Goal: Task Accomplishment & Management: Manage account settings

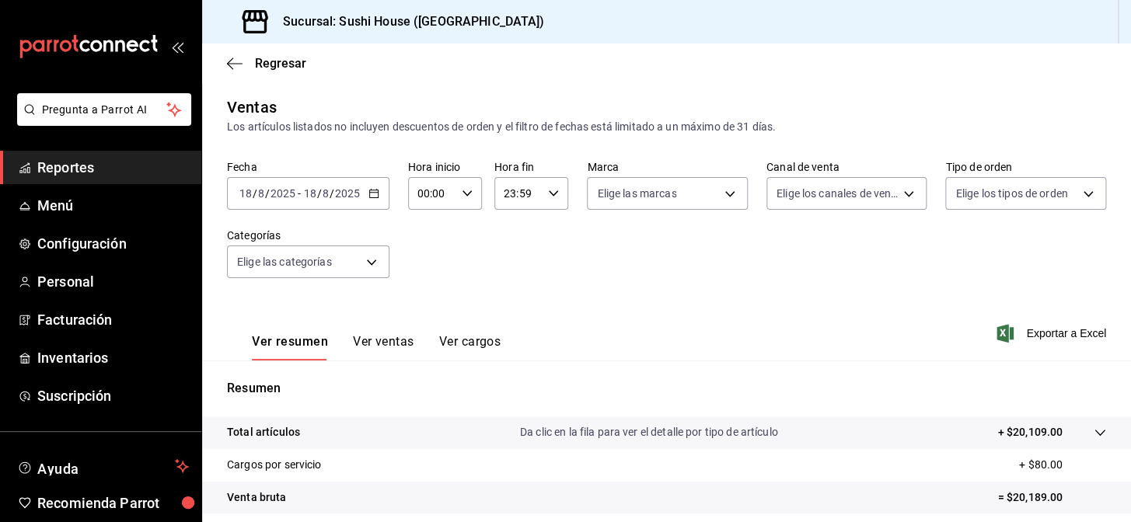
scroll to position [222, 0]
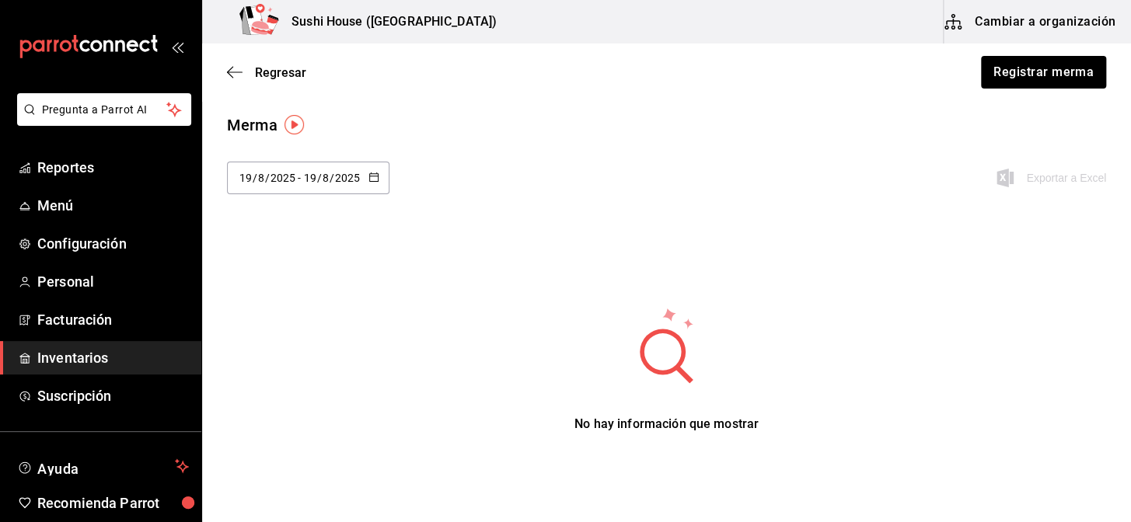
click at [76, 359] on span "Inventarios" at bounding box center [113, 357] width 152 height 21
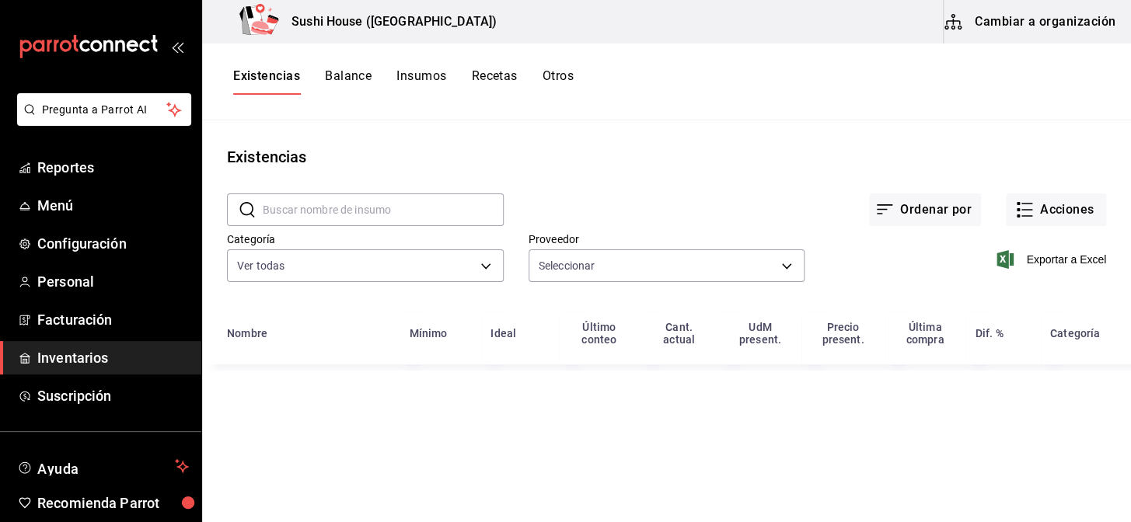
type input "8de95ead-5c91-4e13-94e4-bb4c26c38a7d,831cbeb7-24bc-4212-987a-b0602bfa8128,b527f…"
click at [273, 72] on button "Existencias" at bounding box center [266, 81] width 67 height 26
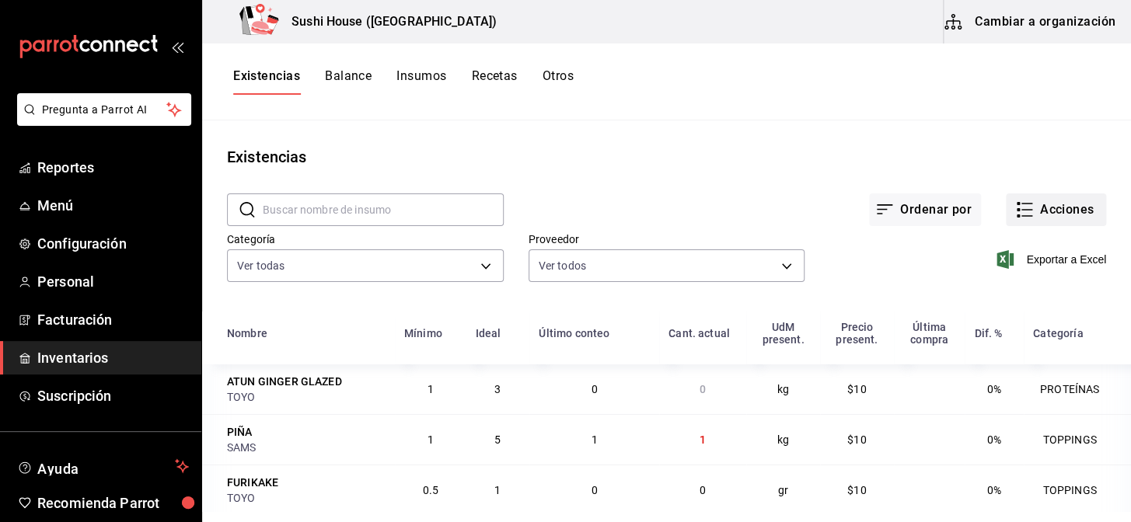
click at [1028, 215] on button "Acciones" at bounding box center [1056, 210] width 100 height 33
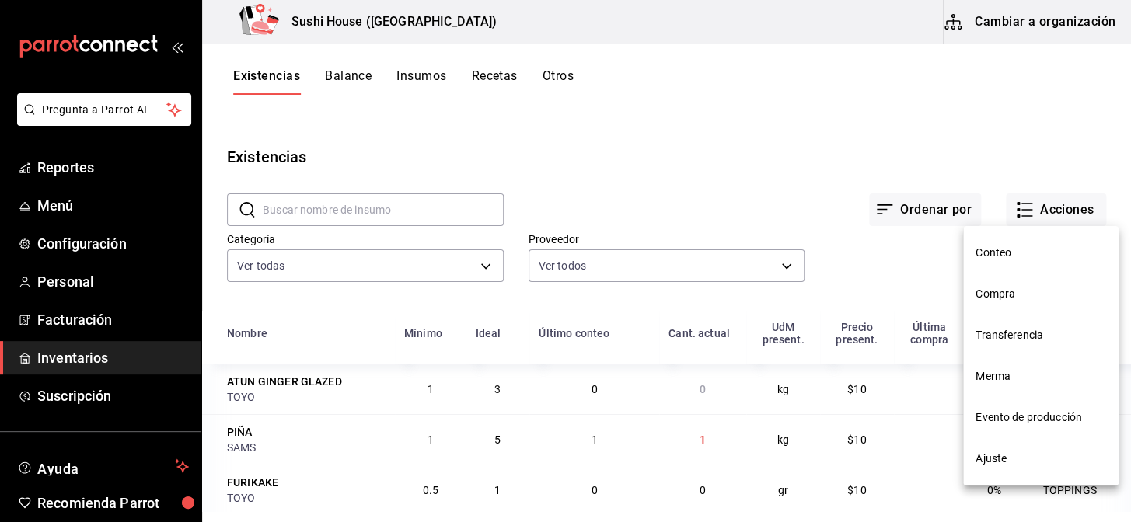
click at [992, 295] on span "Compra" at bounding box center [1041, 294] width 131 height 16
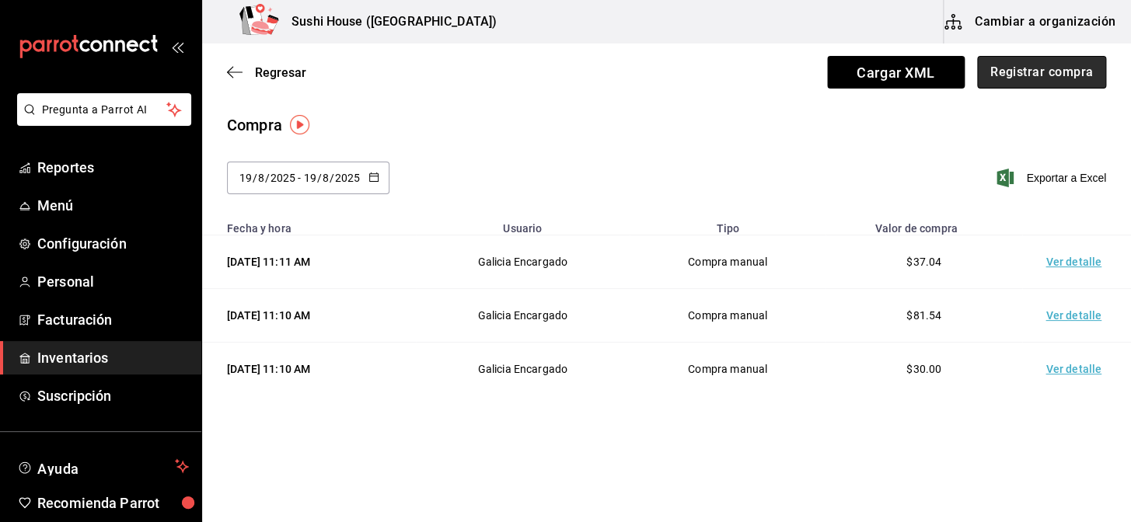
click at [1030, 81] on button "Registrar compra" at bounding box center [1041, 72] width 129 height 33
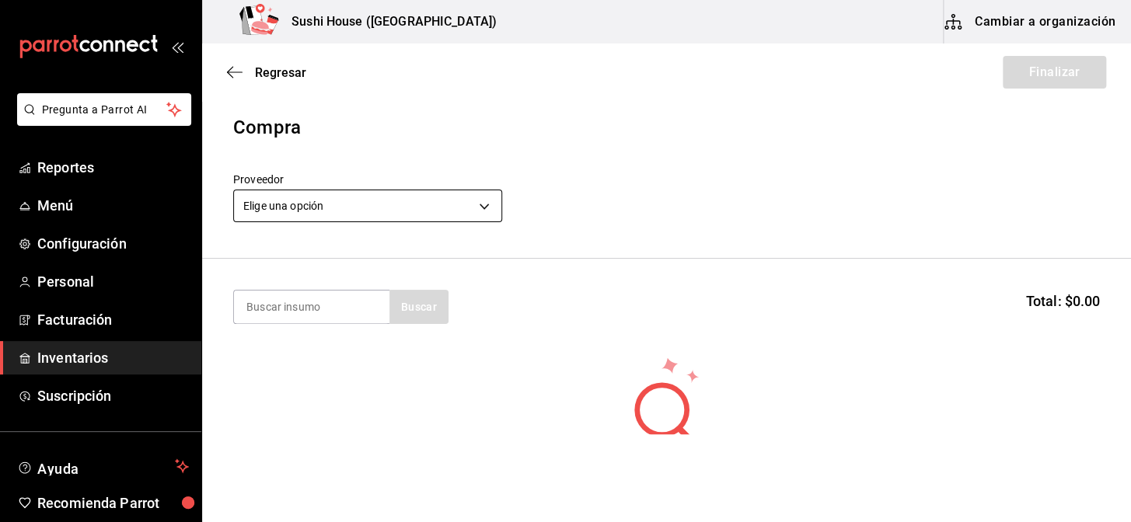
click at [382, 196] on body "Pregunta a Parrot AI Reportes Menú Configuración Personal Facturación Inventari…" at bounding box center [565, 217] width 1131 height 435
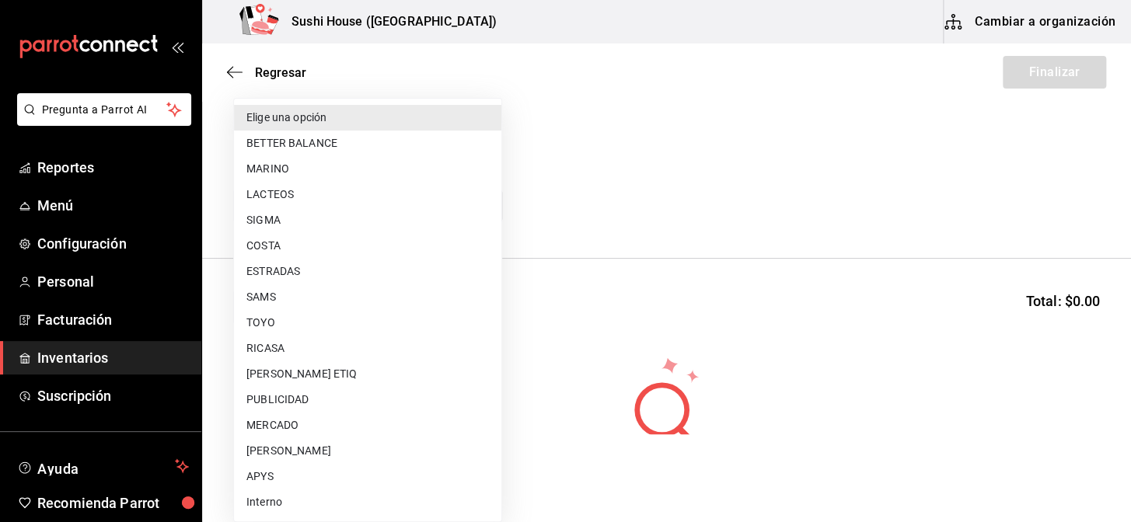
click at [264, 325] on li "TOYO" at bounding box center [367, 323] width 267 height 26
type input "c400ec87-3de0-46f2-a599-fe793aa7abb6"
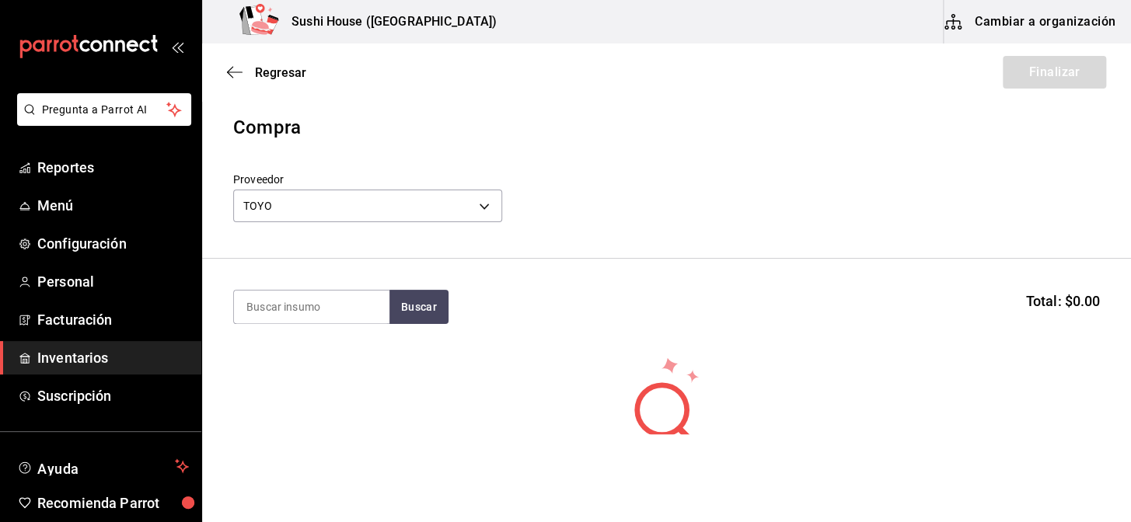
click at [318, 288] on section "Buscar Total: $0.00" at bounding box center [666, 307] width 929 height 96
click at [311, 303] on input at bounding box center [311, 307] width 155 height 33
type input "EDAMAME"
click at [417, 303] on button "Buscar" at bounding box center [418, 307] width 59 height 34
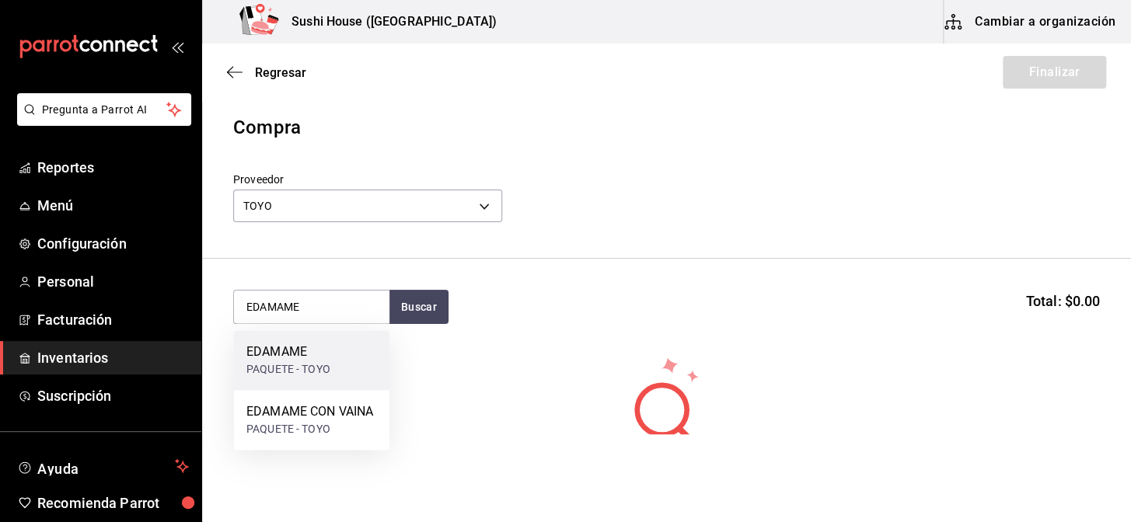
click at [295, 360] on div "EDAMAME" at bounding box center [288, 352] width 84 height 19
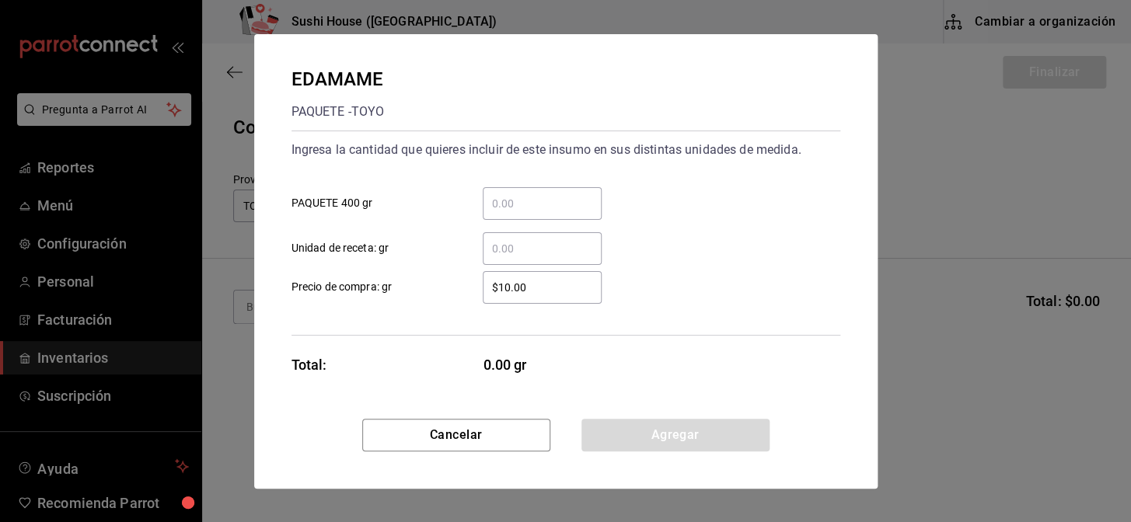
click at [528, 204] on input "​ PAQUETE 400 gr" at bounding box center [542, 203] width 119 height 19
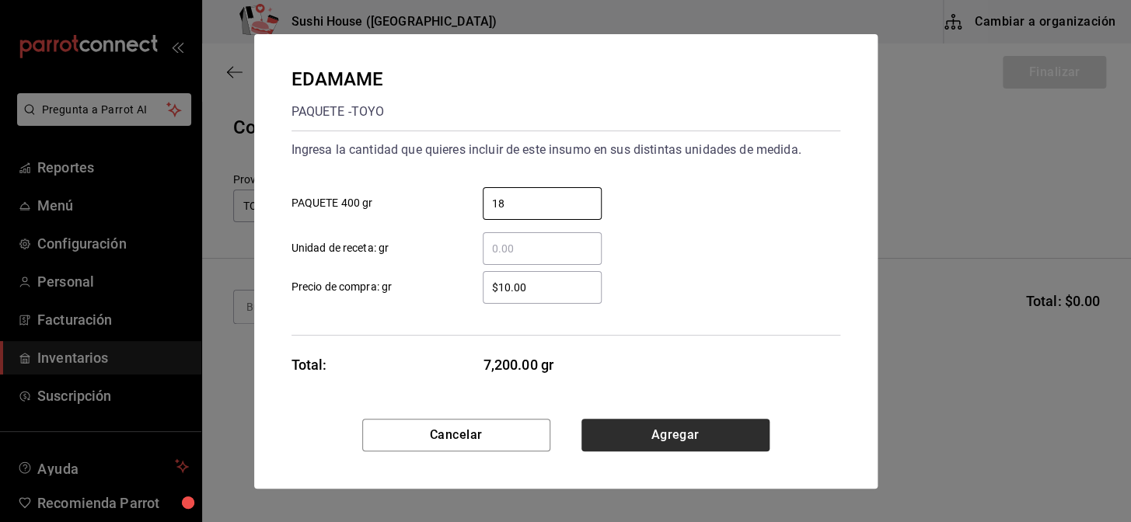
type input "18"
click at [669, 431] on button "Agregar" at bounding box center [675, 435] width 188 height 33
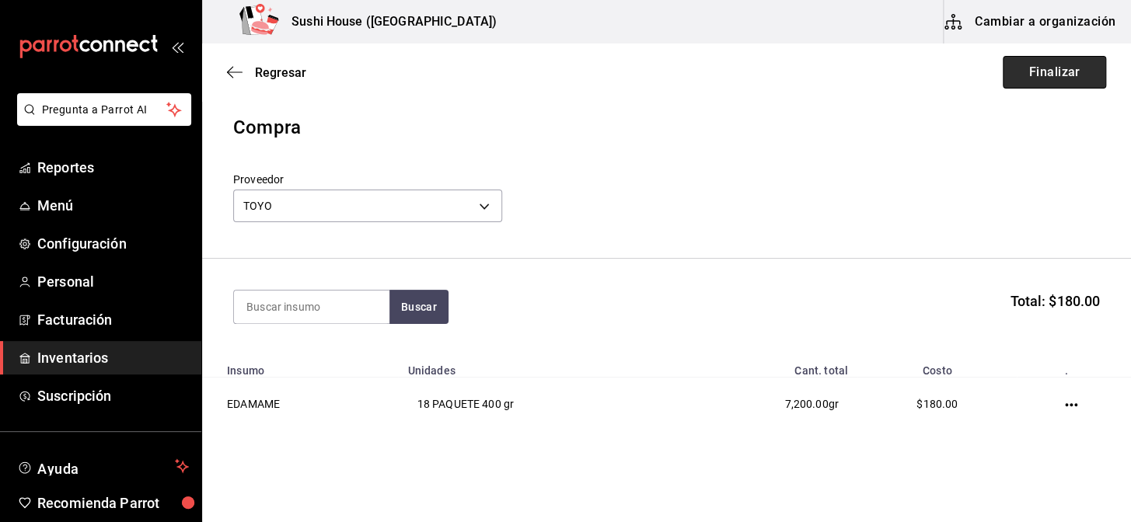
click at [1011, 76] on button "Finalizar" at bounding box center [1054, 72] width 103 height 33
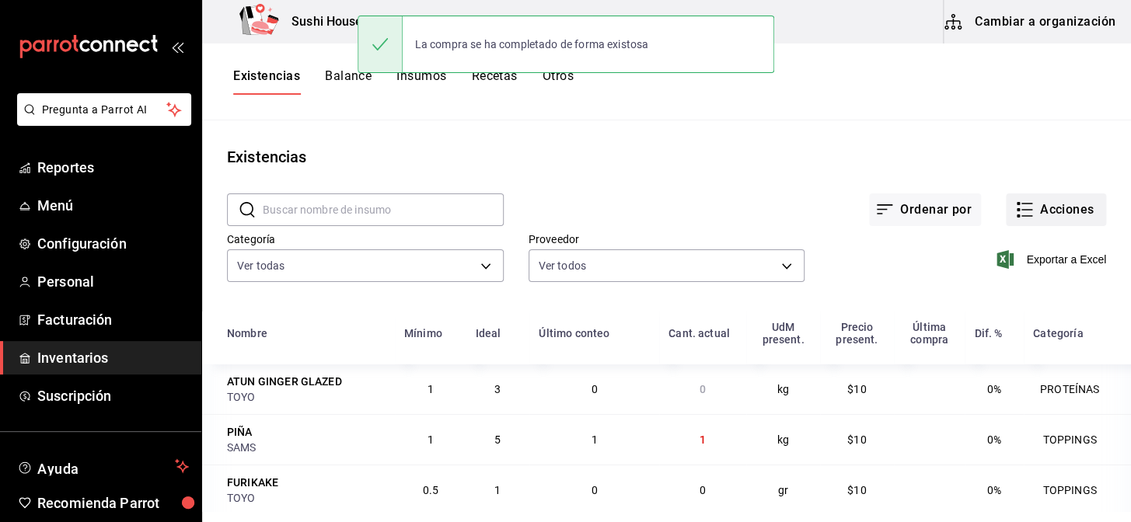
click at [1026, 210] on button "Acciones" at bounding box center [1056, 210] width 100 height 33
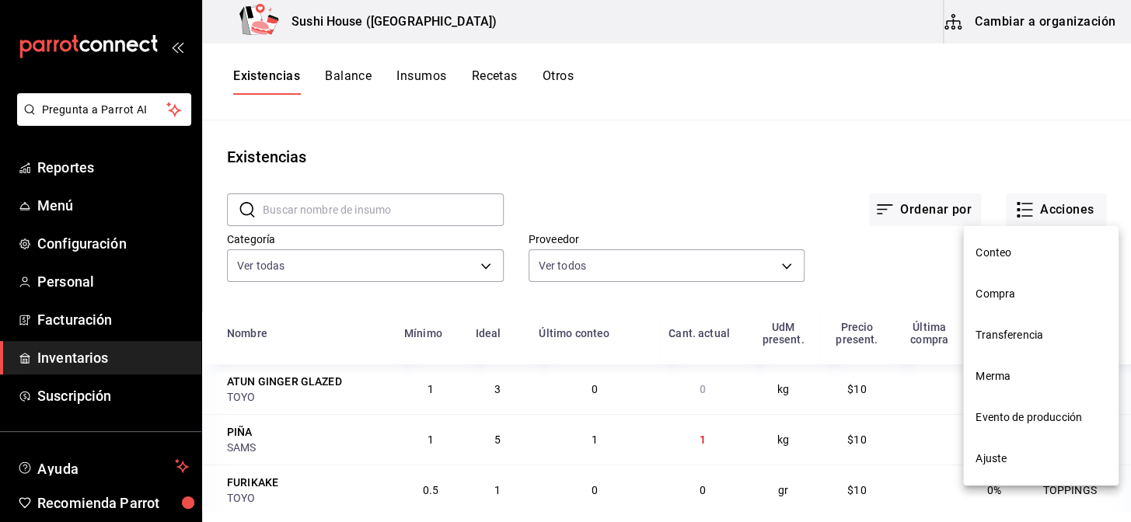
click at [982, 289] on span "Compra" at bounding box center [1041, 294] width 131 height 16
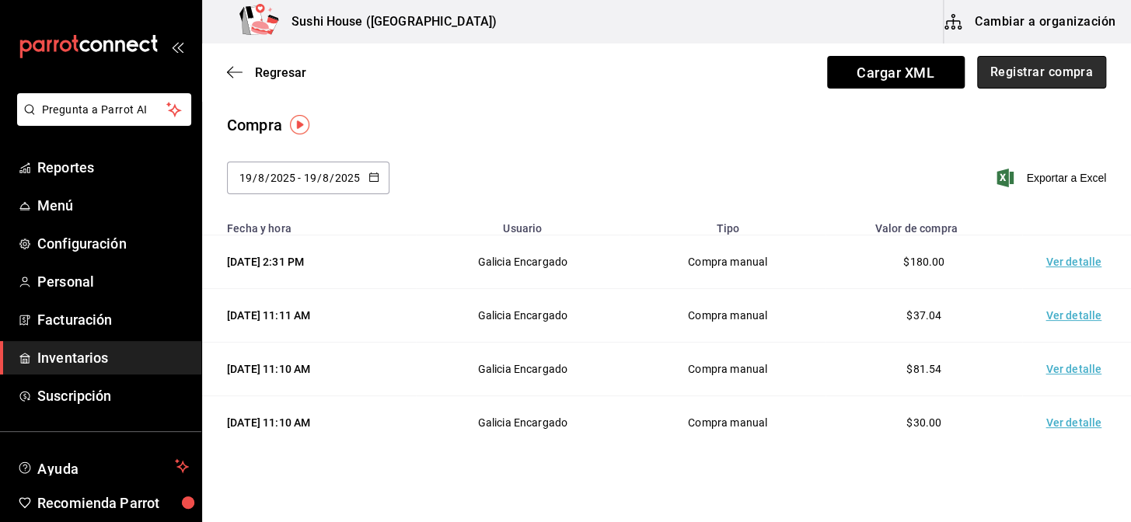
click at [985, 68] on button "Registrar compra" at bounding box center [1041, 72] width 129 height 33
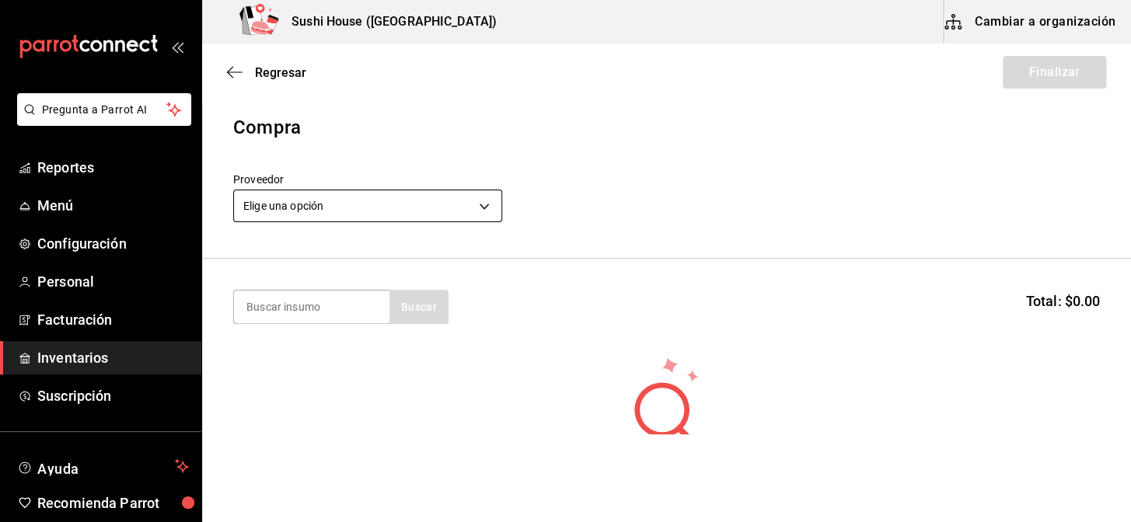
click at [383, 218] on body "Pregunta a Parrot AI Reportes Menú Configuración Personal Facturación Inventari…" at bounding box center [565, 217] width 1131 height 435
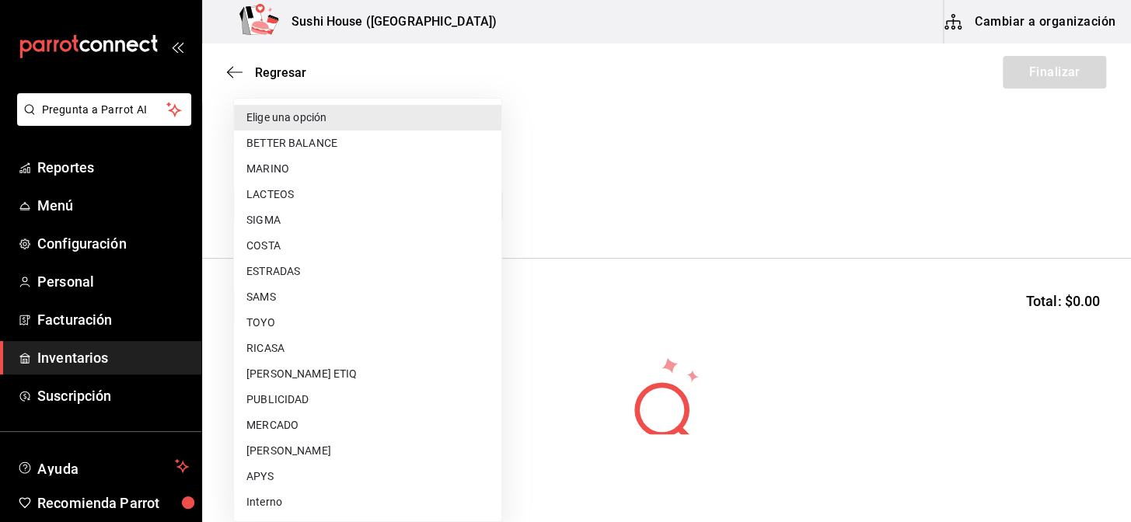
click at [260, 322] on li "TOYO" at bounding box center [367, 323] width 267 height 26
type input "c400ec87-3de0-46f2-a599-fe793aa7abb6"
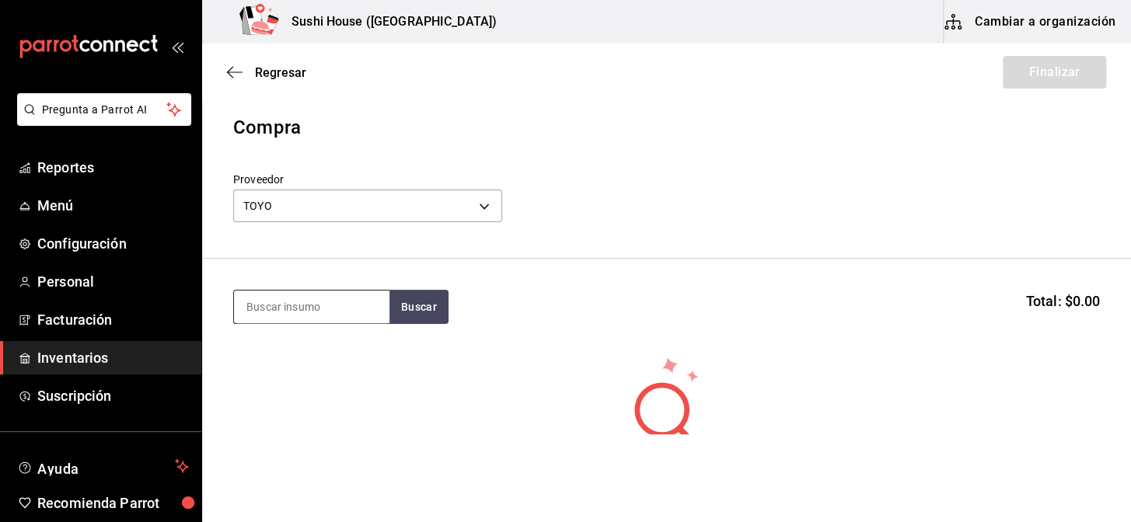
click at [304, 303] on input at bounding box center [311, 307] width 155 height 33
type input "ARROZ"
click at [411, 309] on button "Buscar" at bounding box center [418, 307] width 59 height 34
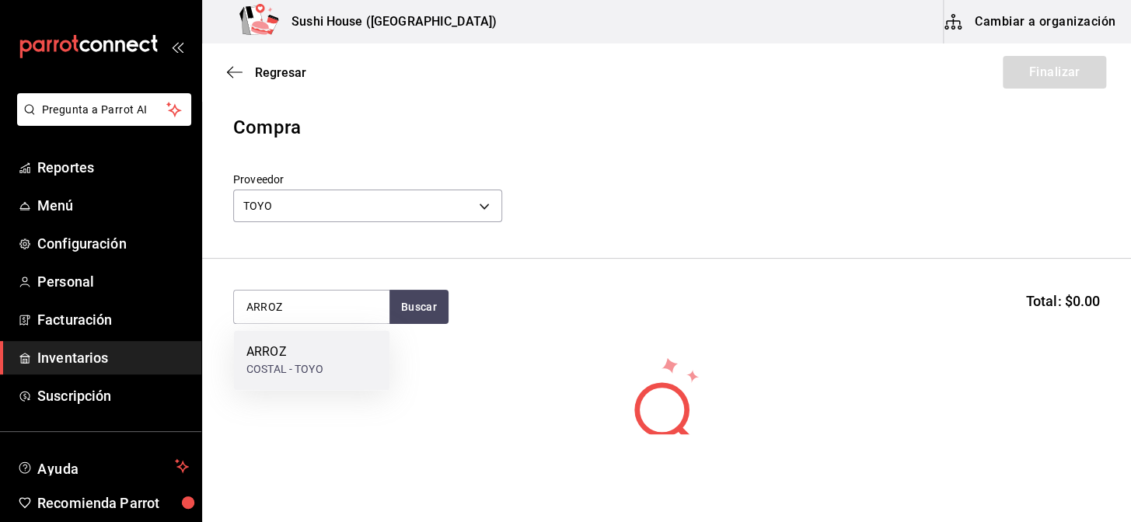
click at [278, 356] on div "ARROZ" at bounding box center [284, 352] width 77 height 19
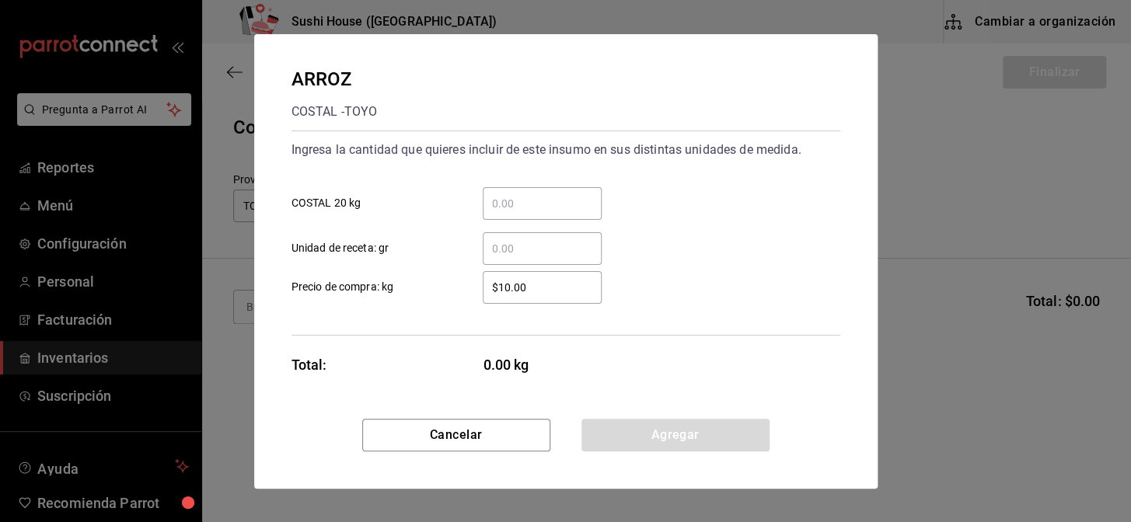
click at [519, 202] on input "​ COSTAL 20 kg" at bounding box center [542, 203] width 119 height 19
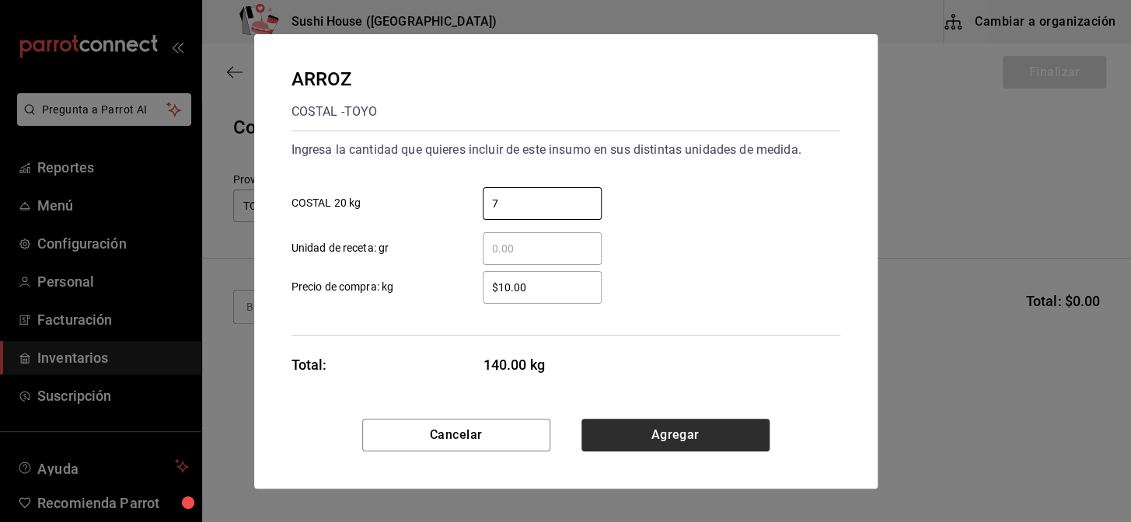
type input "7"
click at [658, 435] on button "Agregar" at bounding box center [675, 435] width 188 height 33
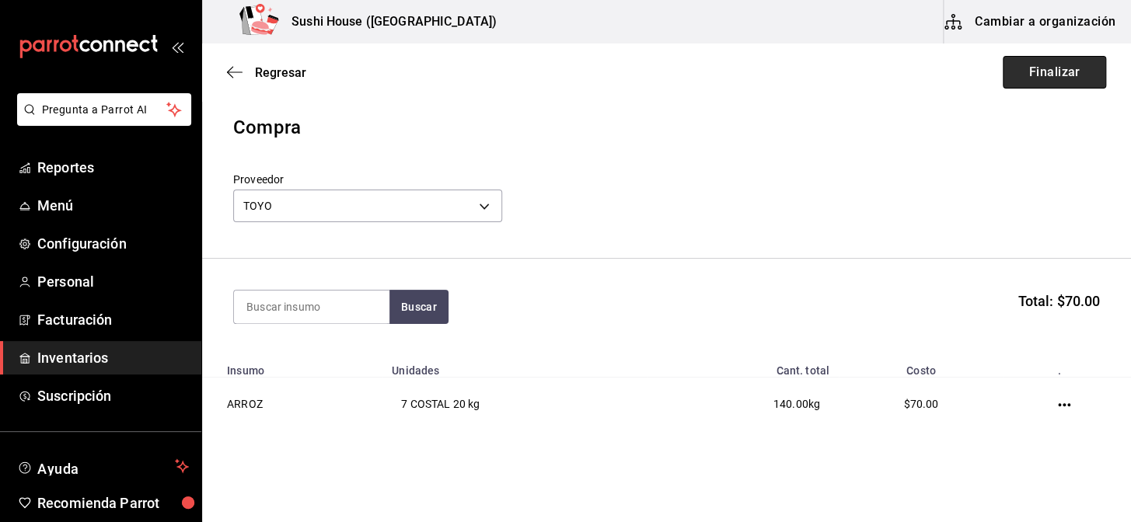
click at [1044, 81] on button "Finalizar" at bounding box center [1054, 72] width 103 height 33
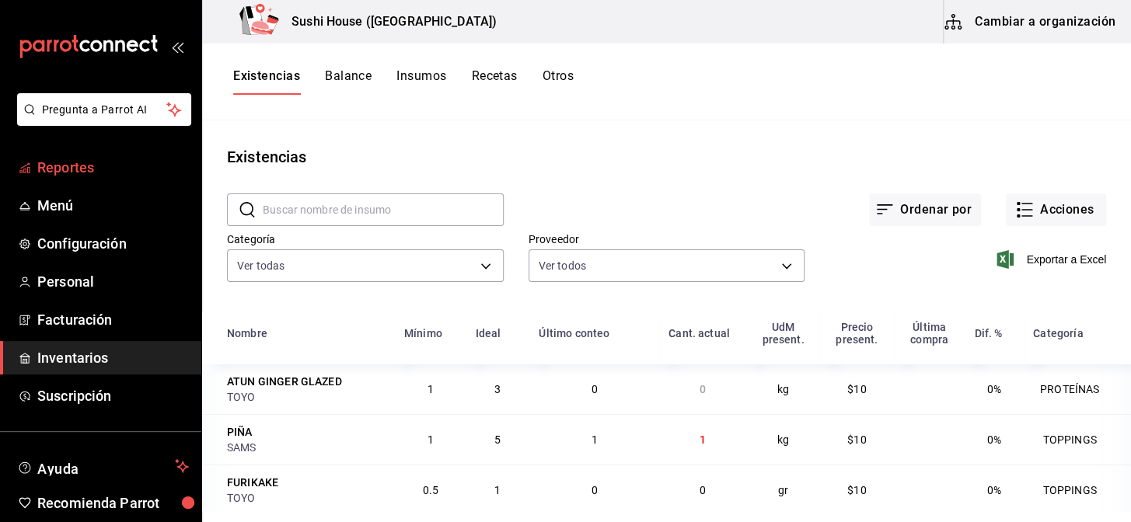
click at [86, 170] on span "Reportes" at bounding box center [113, 167] width 152 height 21
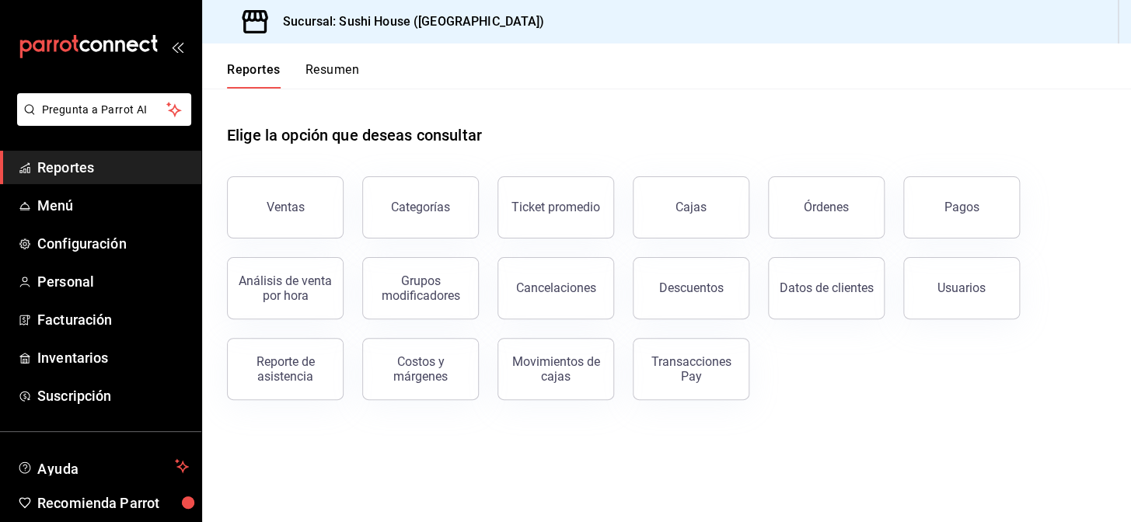
drag, startPoint x: 90, startPoint y: 125, endPoint x: 493, endPoint y: 75, distance: 405.8
click at [493, 75] on header "Reportes Resumen" at bounding box center [666, 66] width 929 height 45
click at [298, 208] on div "Ventas" at bounding box center [286, 207] width 38 height 15
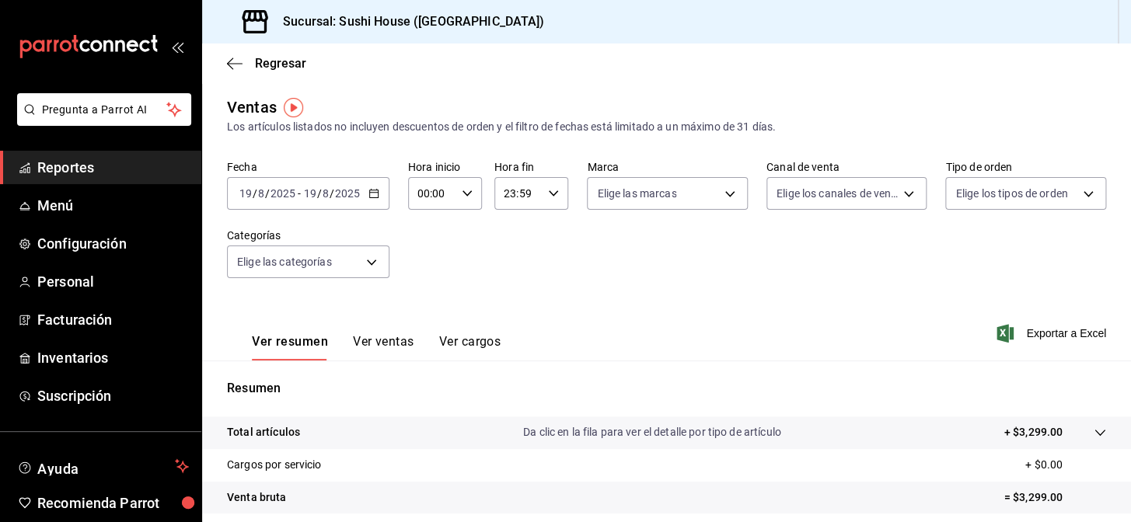
click at [123, 154] on link "Reportes" at bounding box center [100, 167] width 201 height 33
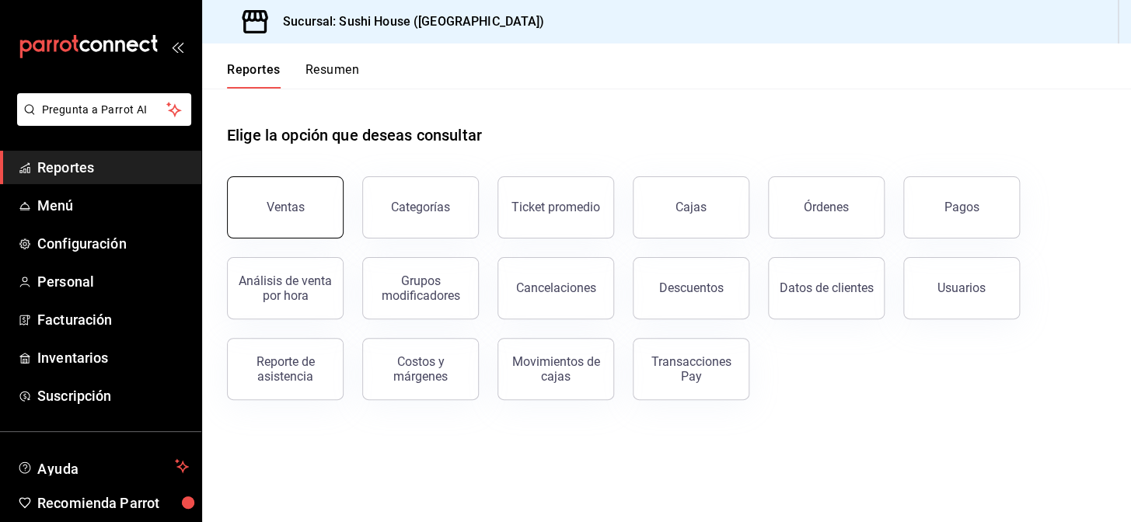
click at [330, 215] on button "Ventas" at bounding box center [285, 207] width 117 height 62
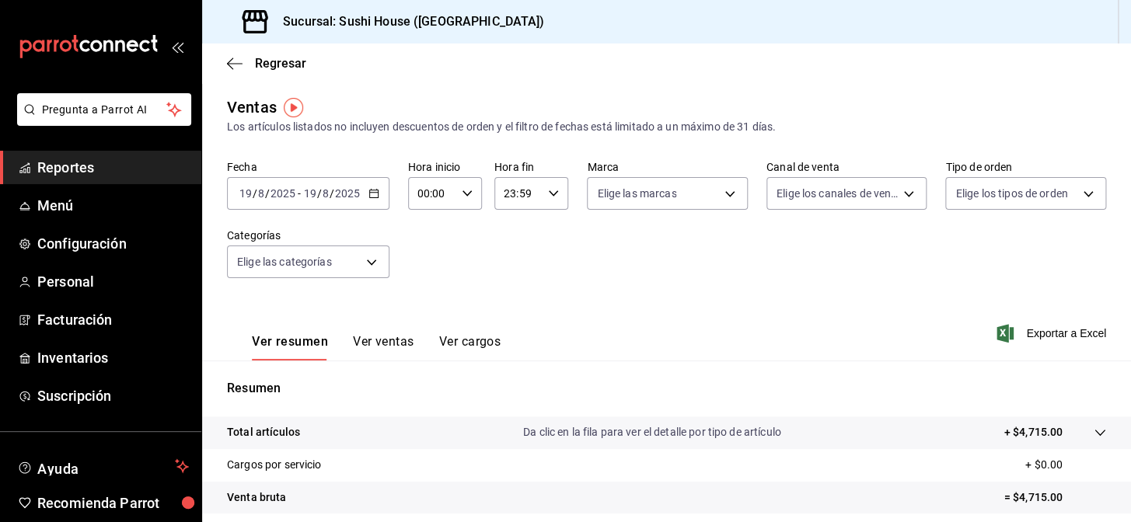
click at [156, 164] on span "Reportes" at bounding box center [113, 167] width 152 height 21
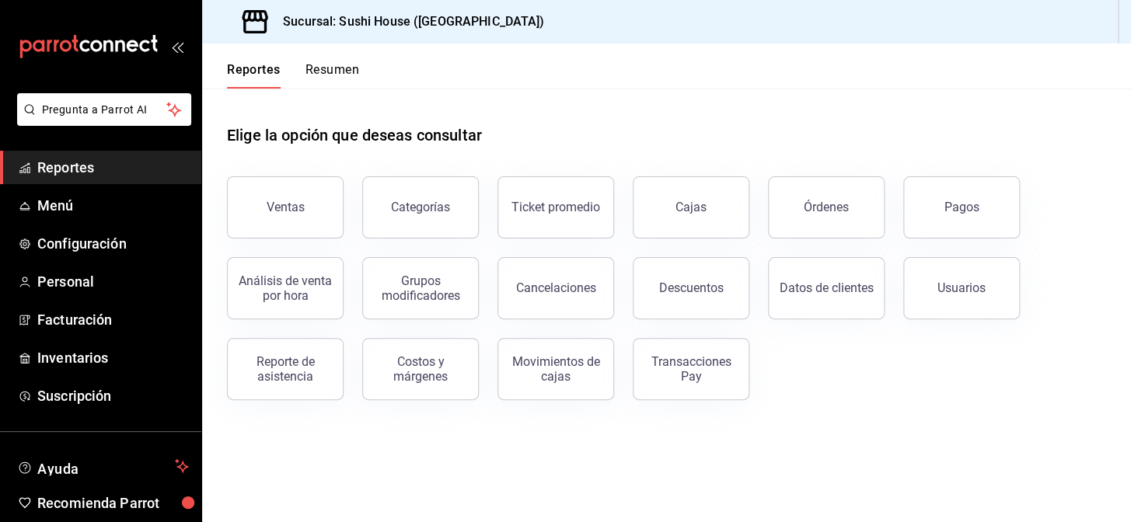
click at [343, 70] on button "Resumen" at bounding box center [333, 75] width 54 height 26
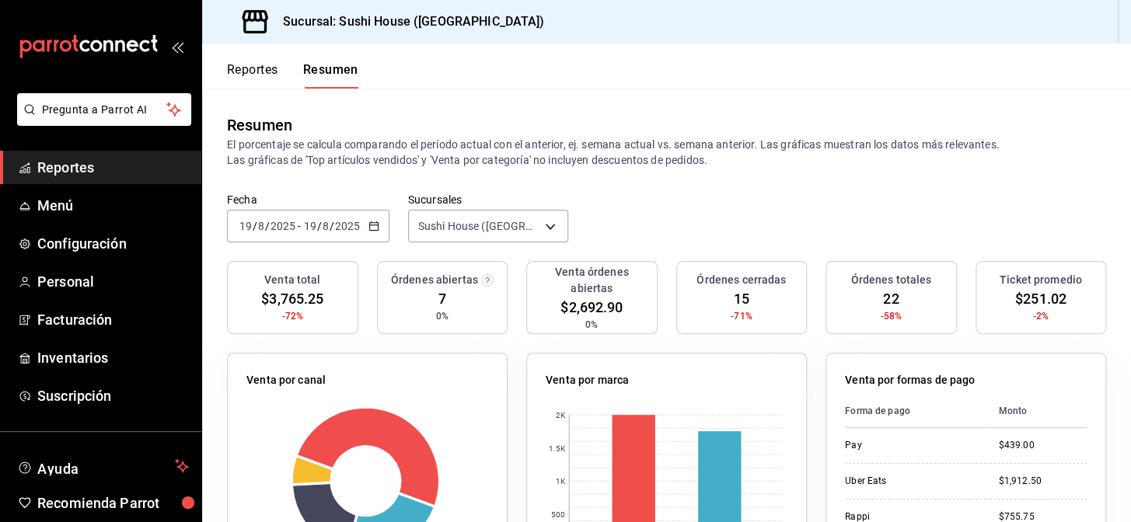
click at [132, 173] on span "Reportes" at bounding box center [113, 167] width 152 height 21
